Goal: Communication & Community: Answer question/provide support

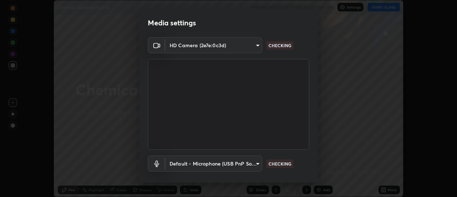
scroll to position [37, 0]
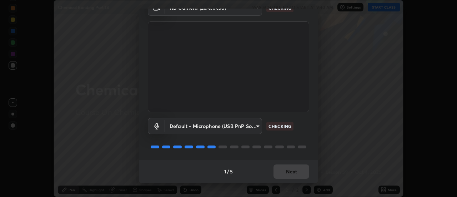
click at [304, 145] on div at bounding box center [228, 146] width 161 height 9
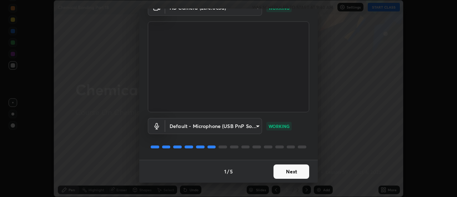
click at [293, 172] on button "Next" at bounding box center [291, 171] width 36 height 14
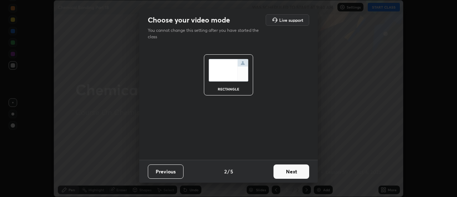
click at [292, 175] on button "Next" at bounding box center [291, 171] width 36 height 14
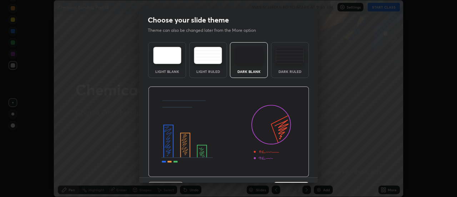
scroll to position [17, 0]
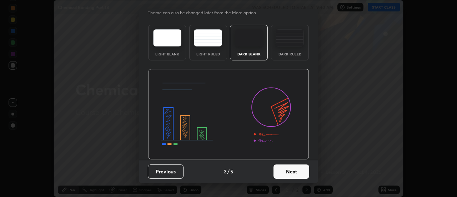
click at [294, 170] on button "Next" at bounding box center [291, 171] width 36 height 14
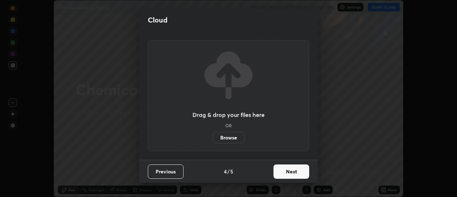
scroll to position [0, 0]
click at [292, 173] on button "Next" at bounding box center [291, 171] width 36 height 14
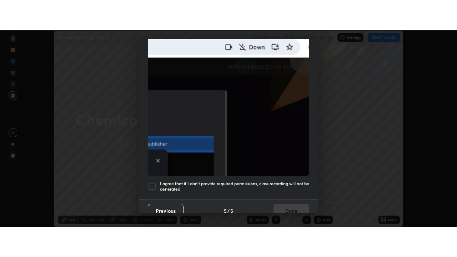
scroll to position [183, 0]
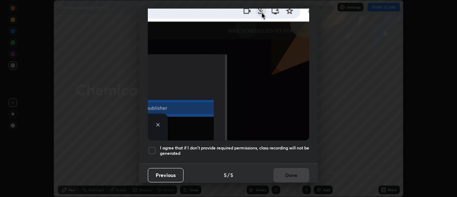
click at [150, 146] on div at bounding box center [152, 150] width 9 height 9
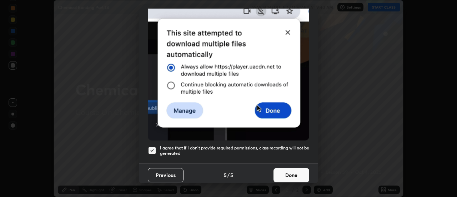
click at [284, 172] on button "Done" at bounding box center [291, 175] width 36 height 14
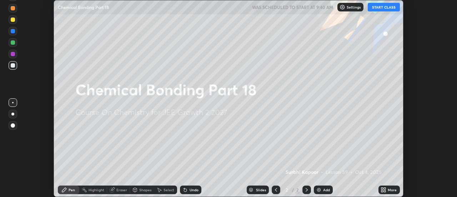
click at [380, 9] on button "START CLASS" at bounding box center [384, 7] width 32 height 9
click at [390, 190] on div "More" at bounding box center [392, 190] width 9 height 4
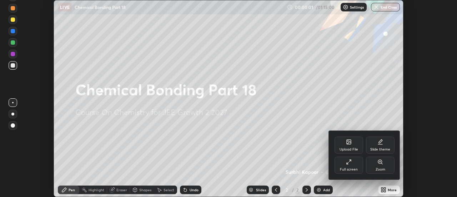
click at [355, 166] on div "Full screen" at bounding box center [348, 164] width 29 height 17
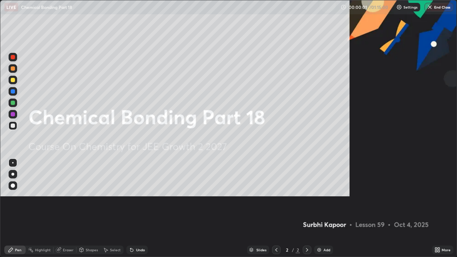
scroll to position [257, 457]
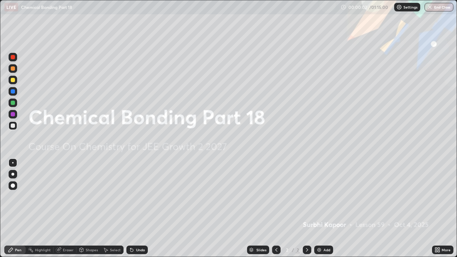
click at [330, 196] on div "Add" at bounding box center [323, 250] width 19 height 9
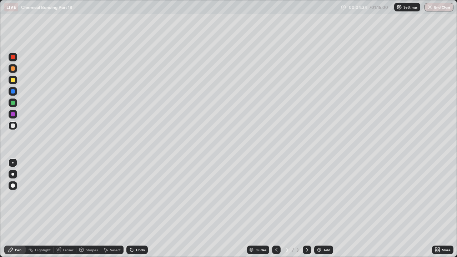
click at [327, 196] on div "Add" at bounding box center [326, 250] width 7 height 4
click at [276, 196] on icon at bounding box center [276, 250] width 6 height 6
click at [306, 196] on icon at bounding box center [307, 250] width 2 height 4
click at [276, 196] on icon at bounding box center [276, 250] width 6 height 6
click at [306, 196] on icon at bounding box center [307, 250] width 6 height 6
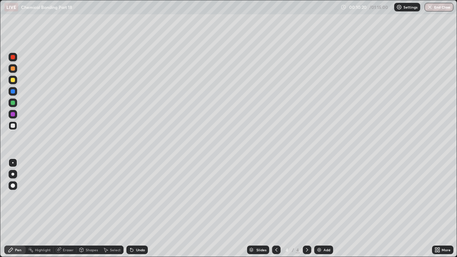
click at [324, 196] on div "Add" at bounding box center [326, 250] width 7 height 4
click at [326, 196] on div "Add" at bounding box center [326, 250] width 7 height 4
click at [325, 196] on div "Add" at bounding box center [323, 250] width 19 height 9
click at [275, 196] on icon at bounding box center [276, 250] width 6 height 6
click at [276, 196] on icon at bounding box center [276, 250] width 6 height 6
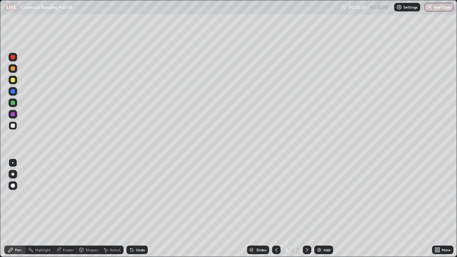
click at [308, 196] on icon at bounding box center [307, 250] width 6 height 6
click at [310, 196] on div at bounding box center [307, 250] width 9 height 9
click at [277, 196] on icon at bounding box center [276, 250] width 6 height 6
click at [306, 196] on icon at bounding box center [307, 250] width 6 height 6
click at [326, 196] on div "Add" at bounding box center [326, 250] width 7 height 4
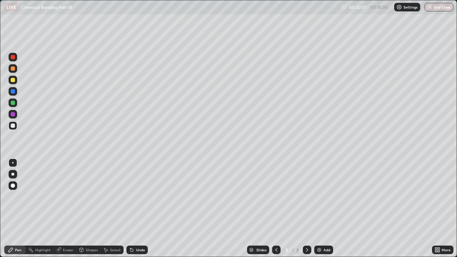
click at [326, 196] on div "Add" at bounding box center [326, 250] width 7 height 4
click at [63, 196] on div "Eraser" at bounding box center [68, 250] width 11 height 4
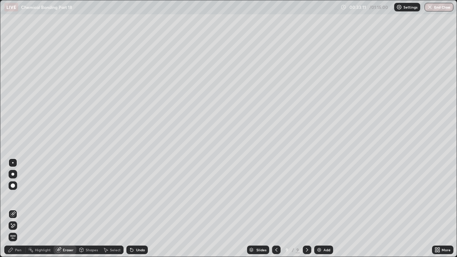
click at [17, 196] on div "Pen" at bounding box center [18, 250] width 6 height 4
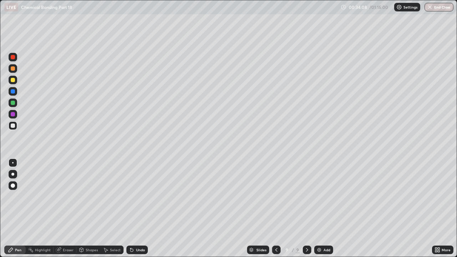
click at [96, 196] on div "Shapes" at bounding box center [92, 250] width 12 height 4
click at [67, 196] on div "Eraser" at bounding box center [68, 250] width 11 height 4
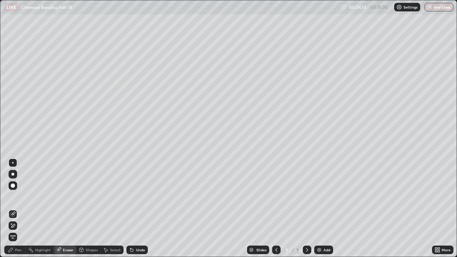
click at [20, 196] on div "Pen" at bounding box center [18, 250] width 6 height 4
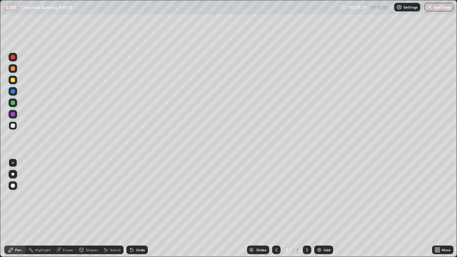
click at [68, 196] on div "Eraser" at bounding box center [68, 250] width 11 height 4
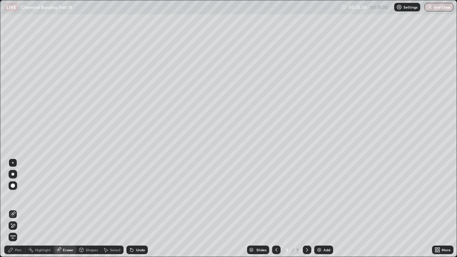
click at [321, 196] on img at bounding box center [319, 250] width 6 height 6
click at [19, 196] on div "Pen" at bounding box center [18, 250] width 6 height 4
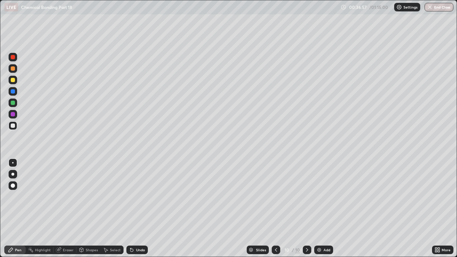
click at [324, 196] on div "Add" at bounding box center [326, 250] width 7 height 4
click at [275, 196] on icon at bounding box center [276, 250] width 6 height 6
click at [276, 196] on icon at bounding box center [276, 250] width 6 height 6
click at [63, 196] on div "Eraser" at bounding box center [65, 250] width 23 height 9
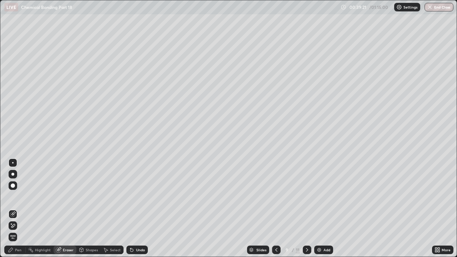
click at [16, 196] on div "Pen" at bounding box center [18, 250] width 6 height 4
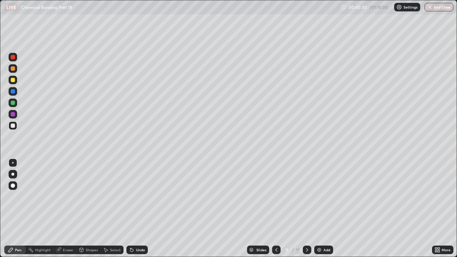
click at [61, 196] on icon at bounding box center [59, 250] width 6 height 6
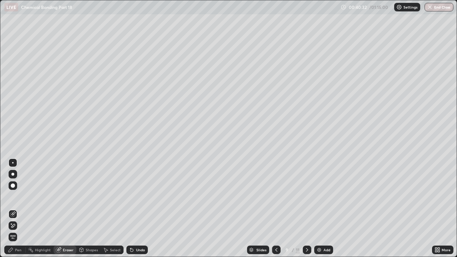
click at [19, 196] on div "Pen" at bounding box center [18, 250] width 6 height 4
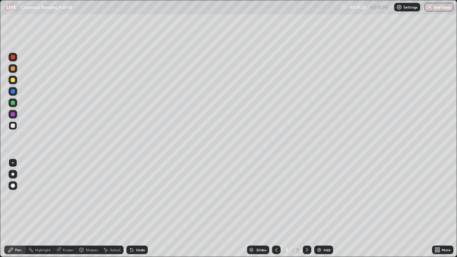
click at [275, 196] on icon at bounding box center [276, 250] width 6 height 6
click at [276, 196] on icon at bounding box center [276, 250] width 6 height 6
click at [308, 196] on div at bounding box center [307, 250] width 9 height 9
click at [67, 196] on div "Eraser" at bounding box center [68, 250] width 11 height 4
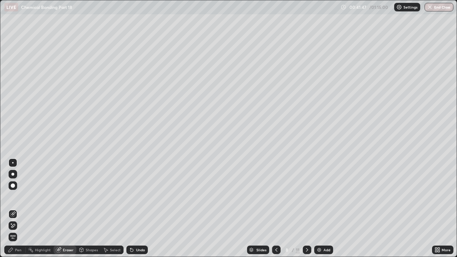
click at [17, 196] on div "Pen" at bounding box center [18, 250] width 6 height 4
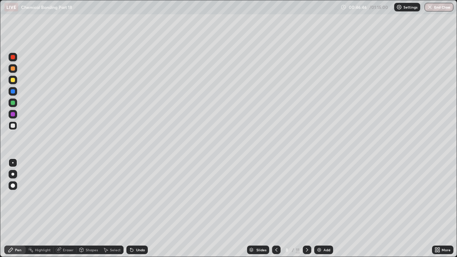
click at [308, 196] on div at bounding box center [307, 250] width 9 height 14
click at [72, 196] on div "Eraser" at bounding box center [68, 250] width 11 height 4
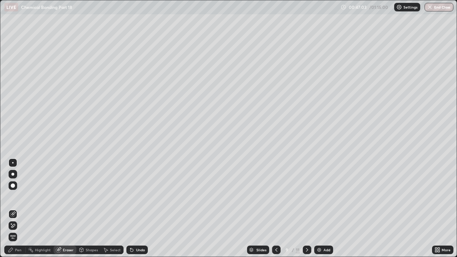
click at [307, 196] on icon at bounding box center [307, 250] width 6 height 6
click at [276, 196] on icon at bounding box center [276, 250] width 6 height 6
click at [21, 196] on div "Pen" at bounding box center [14, 250] width 21 height 9
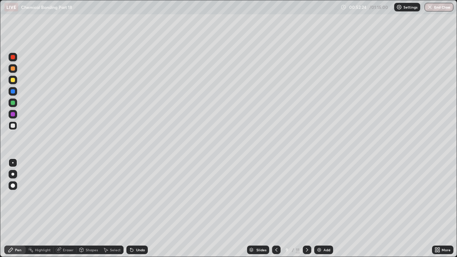
click at [306, 196] on icon at bounding box center [307, 250] width 6 height 6
click at [322, 196] on div "Add" at bounding box center [323, 250] width 19 height 9
click at [276, 196] on icon at bounding box center [276, 250] width 6 height 6
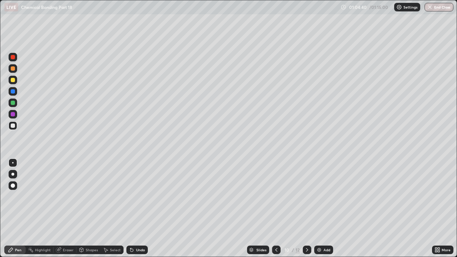
click at [278, 196] on div at bounding box center [276, 250] width 9 height 9
click at [276, 196] on icon at bounding box center [276, 250] width 6 height 6
click at [306, 196] on icon at bounding box center [307, 250] width 6 height 6
click at [304, 196] on icon at bounding box center [307, 250] width 6 height 6
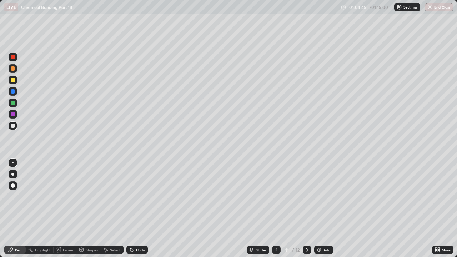
click at [307, 196] on icon at bounding box center [307, 250] width 6 height 6
click at [306, 196] on icon at bounding box center [307, 250] width 6 height 6
click at [322, 196] on div "Add" at bounding box center [323, 250] width 19 height 9
click at [328, 196] on div "Add" at bounding box center [326, 250] width 7 height 4
click at [141, 196] on div "Undo" at bounding box center [140, 250] width 9 height 4
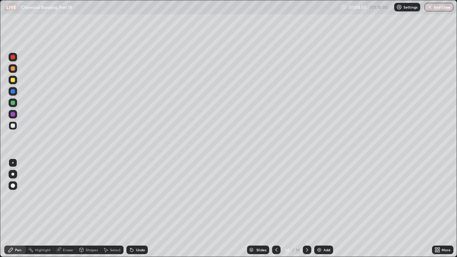
click at [276, 196] on icon at bounding box center [276, 250] width 6 height 6
click at [69, 196] on div "Eraser" at bounding box center [68, 250] width 11 height 4
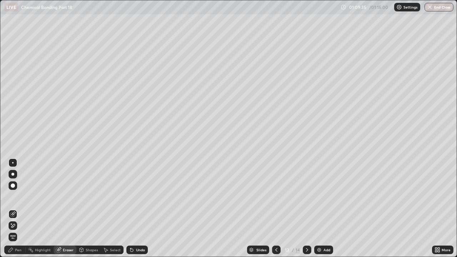
click at [25, 196] on div "Pen" at bounding box center [14, 250] width 21 height 9
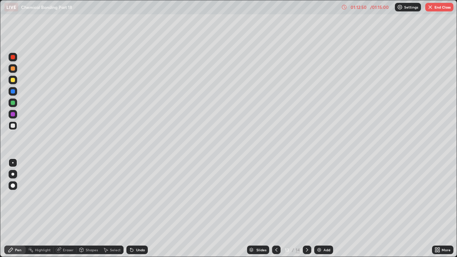
click at [306, 196] on icon at bounding box center [307, 250] width 6 height 6
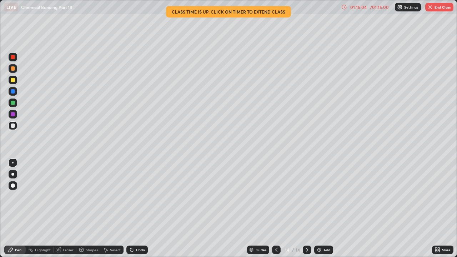
click at [441, 10] on button "End Class" at bounding box center [439, 7] width 28 height 9
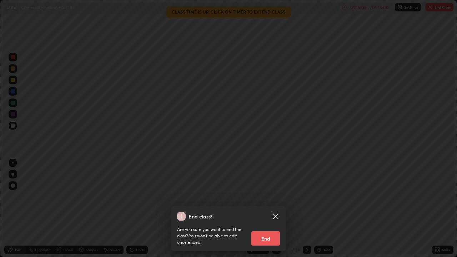
click at [276, 196] on button "End" at bounding box center [265, 238] width 29 height 14
